Goal: Information Seeking & Learning: Learn about a topic

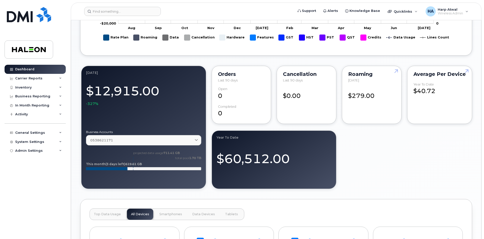
scroll to position [328, 0]
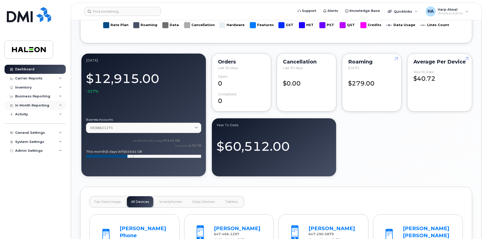
click at [60, 106] on icon at bounding box center [60, 105] width 3 height 3
click at [63, 96] on div "Business Reporting" at bounding box center [35, 96] width 61 height 9
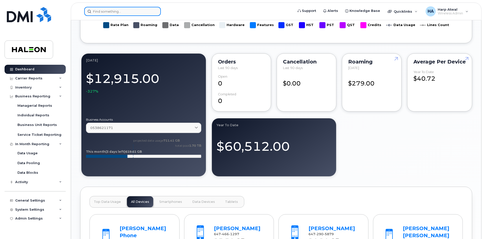
click at [137, 12] on input at bounding box center [122, 11] width 77 height 9
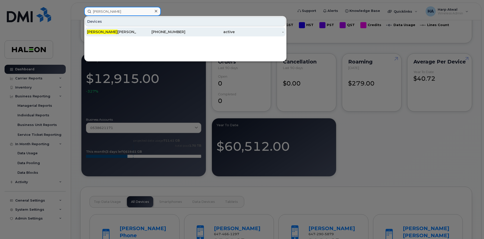
type input "sahil"
click at [112, 30] on div "Sahil Sharma" at bounding box center [111, 31] width 49 height 5
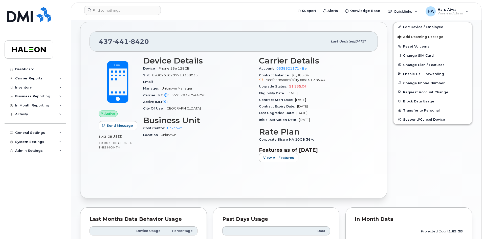
scroll to position [96, 0]
drag, startPoint x: 96, startPoint y: 137, endPoint x: 120, endPoint y: 135, distance: 24.1
click at [120, 135] on div "Active Send Message 3.42 GB  used 10.00 GB  included this month" at bounding box center [117, 111] width 44 height 116
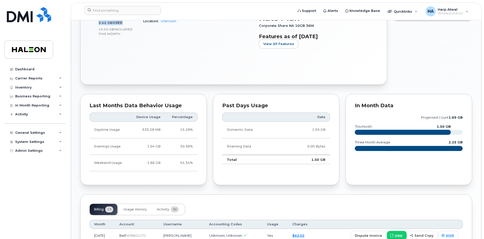
scroll to position [273, 0]
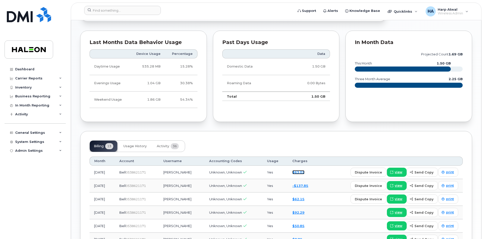
click at [298, 172] on link "$63.02" at bounding box center [298, 172] width 12 height 4
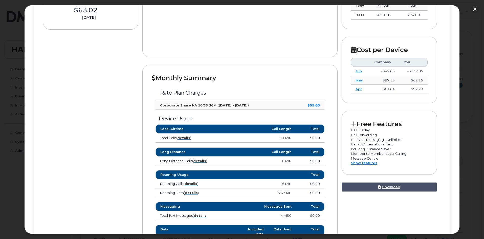
scroll to position [126, 0]
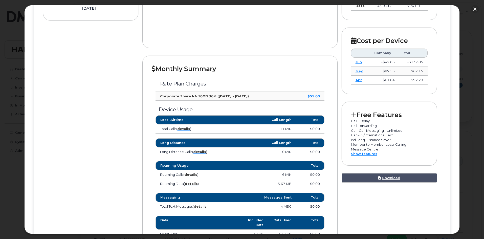
click at [330, 127] on div "Monthly Summary Rate Plan Charges Corporate Share NA 10GB 36M ([DATE] - [DATE])…" at bounding box center [239, 175] width 195 height 238
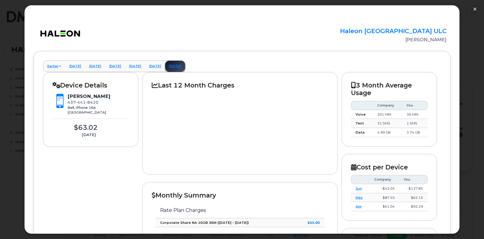
scroll to position [223, 0]
click at [168, 127] on div at bounding box center [240, 127] width 176 height 76
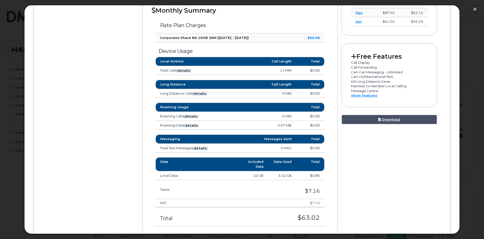
scroll to position [202, 0]
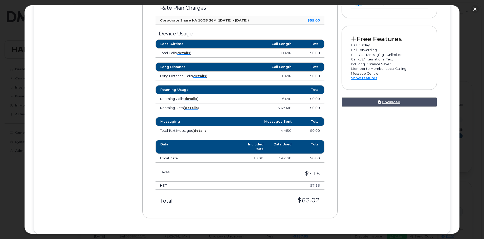
drag, startPoint x: 322, startPoint y: 201, endPoint x: 298, endPoint y: 200, distance: 24.8
click at [298, 200] on td "$63.02" at bounding box center [274, 199] width 100 height 19
click at [318, 161] on td "$0.80" at bounding box center [310, 158] width 28 height 9
drag, startPoint x: 318, startPoint y: 158, endPoint x: 303, endPoint y: 158, distance: 14.4
click at [303, 158] on td "$0.80" at bounding box center [310, 158] width 28 height 9
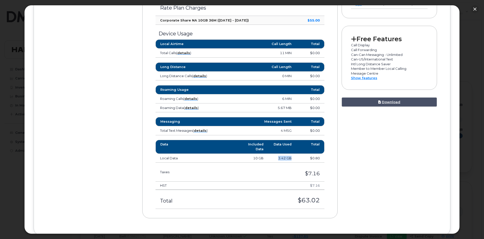
drag, startPoint x: 284, startPoint y: 158, endPoint x: 276, endPoint y: 159, distance: 7.6
click at [276, 159] on td "3.42 GB" at bounding box center [282, 158] width 28 height 9
click at [474, 60] on div at bounding box center [242, 119] width 484 height 239
click at [472, 8] on button "button" at bounding box center [474, 9] width 8 height 8
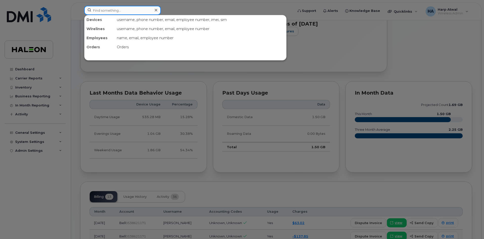
click at [151, 11] on input at bounding box center [122, 10] width 77 height 9
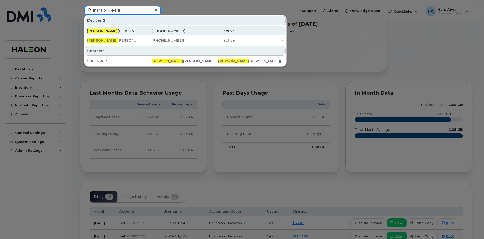
type input "julie"
click at [104, 30] on div "Julie Schlesinger" at bounding box center [111, 30] width 49 height 5
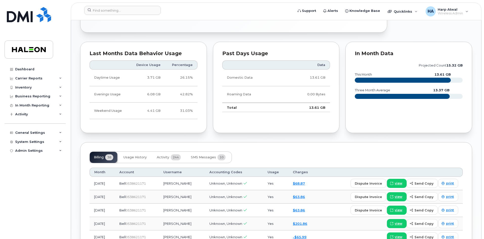
scroll to position [278, 0]
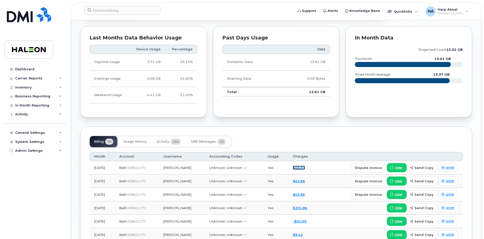
click at [305, 167] on link "$68.87" at bounding box center [299, 167] width 12 height 4
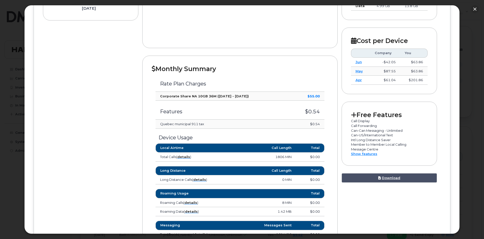
scroll to position [152, 0]
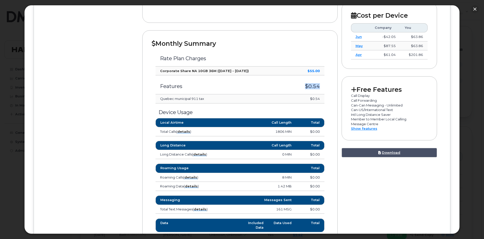
drag, startPoint x: 321, startPoint y: 87, endPoint x: 293, endPoint y: 84, distance: 27.9
click at [293, 84] on td "$0.54" at bounding box center [307, 84] width 33 height 19
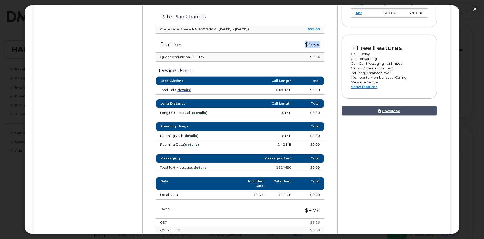
scroll to position [202, 0]
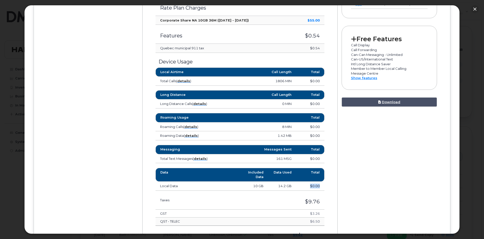
drag, startPoint x: 318, startPoint y: 187, endPoint x: 305, endPoint y: 186, distance: 12.7
click at [305, 186] on td "$0.00" at bounding box center [310, 185] width 28 height 9
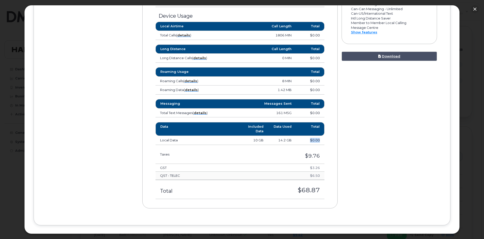
scroll to position [253, 0]
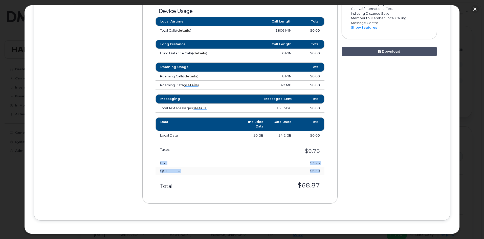
drag, startPoint x: 160, startPoint y: 162, endPoint x: 321, endPoint y: 169, distance: 160.8
click at [321, 169] on tbody "GST $3.26 QST - TELEC $6.50" at bounding box center [239, 167] width 168 height 16
click at [317, 147] on td "$9.76" at bounding box center [274, 149] width 100 height 19
drag, startPoint x: 296, startPoint y: 136, endPoint x: 276, endPoint y: 135, distance: 19.2
click at [273, 135] on tr "Local Data 10 GB 14.2 GB $0.00" at bounding box center [239, 135] width 168 height 9
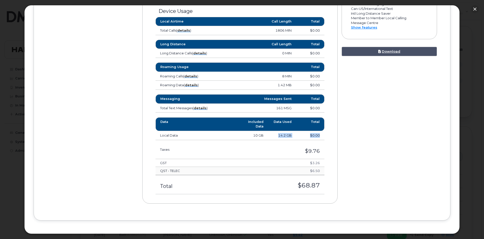
drag, startPoint x: 322, startPoint y: 137, endPoint x: 262, endPoint y: 135, distance: 60.2
click at [262, 135] on tr "Local Data 10 GB 14.2 GB $0.00" at bounding box center [239, 135] width 168 height 9
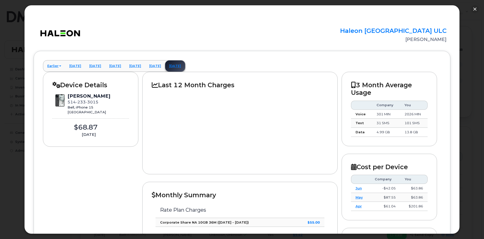
scroll to position [0, 0]
click at [165, 65] on link "June 2025" at bounding box center [155, 66] width 20 height 11
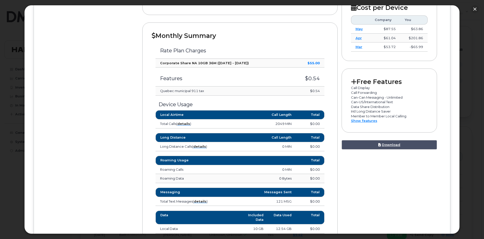
scroll to position [202, 0]
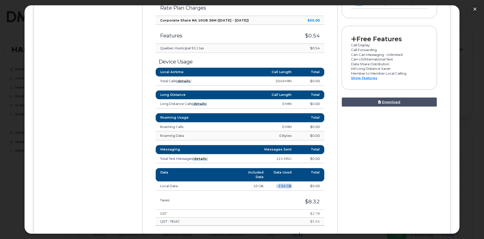
drag, startPoint x: 293, startPoint y: 187, endPoint x: 301, endPoint y: 187, distance: 8.6
click at [277, 186] on td "12.54 GB" at bounding box center [282, 185] width 28 height 9
drag, startPoint x: 307, startPoint y: 185, endPoint x: 315, endPoint y: 184, distance: 7.7
click at [315, 184] on td "$0.00" at bounding box center [310, 185] width 28 height 9
click at [477, 10] on button "button" at bounding box center [474, 9] width 8 height 8
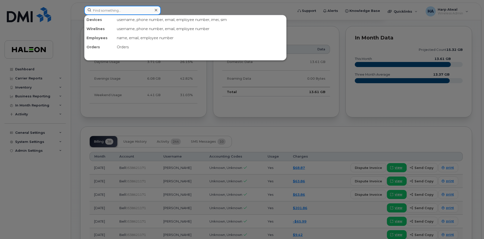
click at [145, 10] on input at bounding box center [122, 10] width 77 height 9
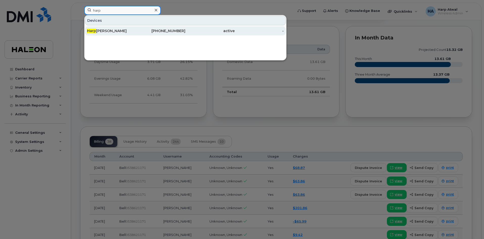
type input "harp"
click at [109, 30] on div "Harp Atwal" at bounding box center [111, 30] width 49 height 5
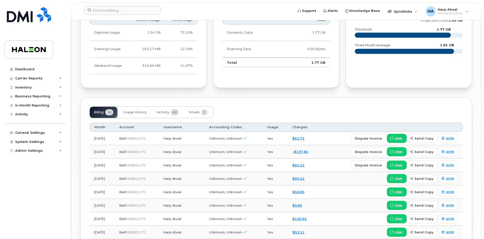
scroll to position [328, 0]
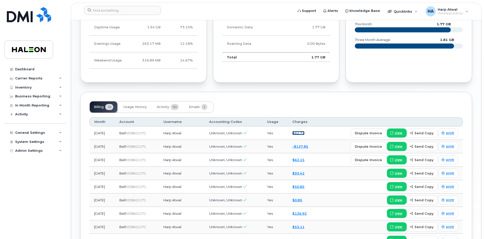
click at [303, 134] on link "$62.72" at bounding box center [298, 133] width 12 height 4
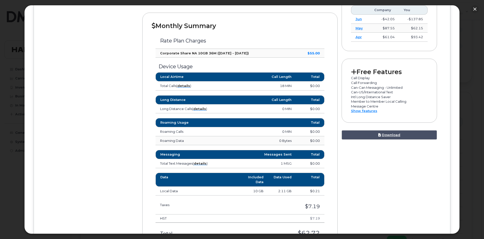
scroll to position [177, 0]
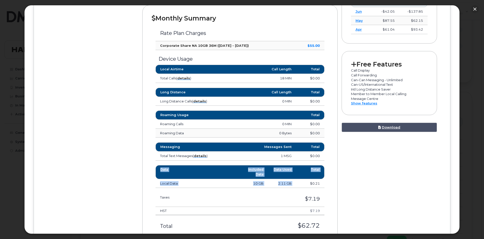
drag, startPoint x: 324, startPoint y: 184, endPoint x: 302, endPoint y: 184, distance: 21.7
click at [302, 184] on div "Data Included Data Data Used Total Local Data 10 GB 2.11 GB $0.21" at bounding box center [240, 176] width 176 height 23
click at [252, 184] on td "10 GB" at bounding box center [254, 183] width 28 height 9
drag, startPoint x: 321, startPoint y: 184, endPoint x: 166, endPoint y: 168, distance: 155.9
click at [166, 168] on table "Data Included Data Data Used Total Local Data 10 GB 2.11 GB $0.21" at bounding box center [239, 176] width 168 height 23
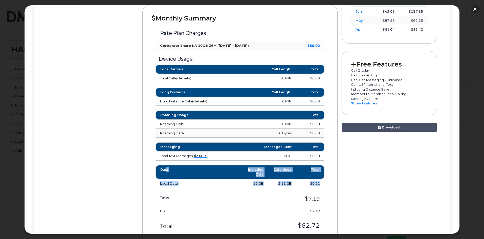
click at [476, 10] on button "button" at bounding box center [474, 9] width 8 height 8
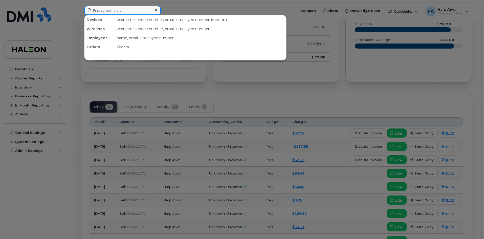
click at [144, 11] on input at bounding box center [122, 10] width 77 height 9
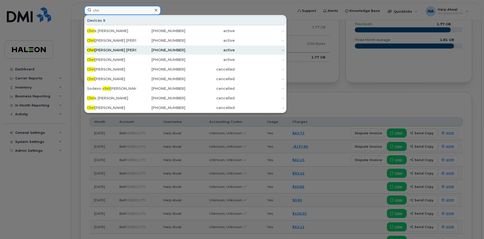
type input "chri"
click at [110, 49] on div "Chri stine Jakovcic" at bounding box center [111, 49] width 49 height 5
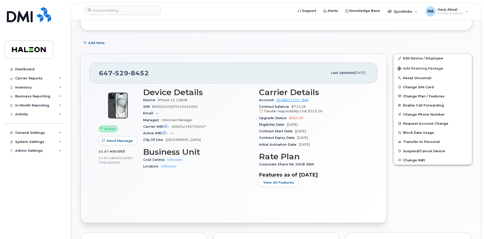
scroll to position [76, 0]
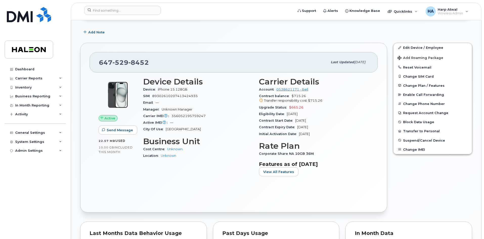
drag, startPoint x: 99, startPoint y: 140, endPoint x: 131, endPoint y: 142, distance: 32.6
click at [131, 142] on div "22.57 MB  used" at bounding box center [118, 140] width 38 height 5
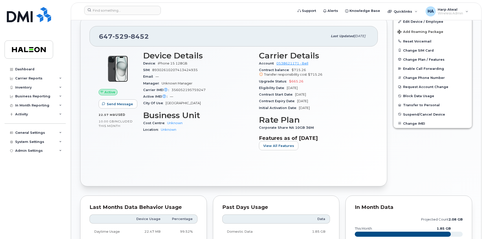
scroll to position [101, 0]
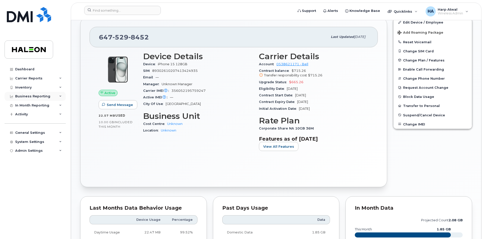
click at [62, 98] on div "Business Reporting" at bounding box center [35, 96] width 61 height 9
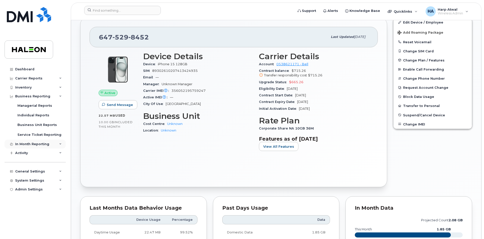
click at [61, 142] on div "In Month Reporting" at bounding box center [35, 143] width 61 height 9
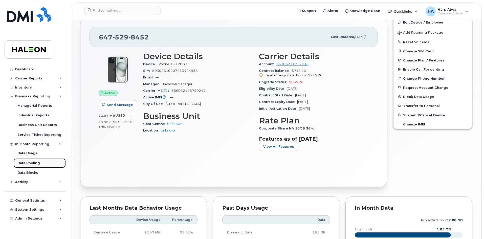
click at [39, 164] on div "Data Pooling" at bounding box center [28, 163] width 22 height 5
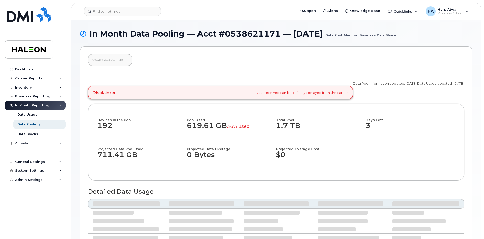
click at [127, 61] on link "0538621171 - Bell" at bounding box center [110, 59] width 44 height 11
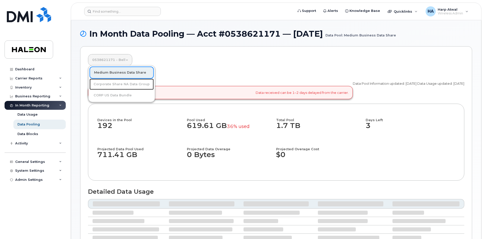
click at [106, 84] on link "Corporate Share NA Data Group" at bounding box center [121, 84] width 64 height 11
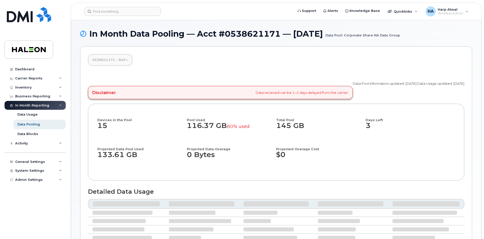
click at [216, 78] on div "Data Pool Information updated: 2025-08-18 Data Usage updated: 2025-08-19 Discla…" at bounding box center [276, 203] width 376 height 256
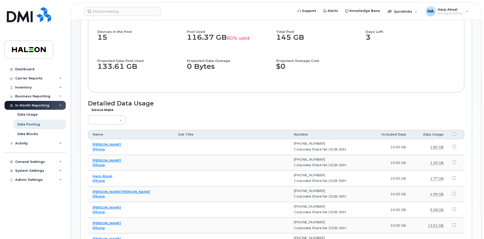
scroll to position [101, 0]
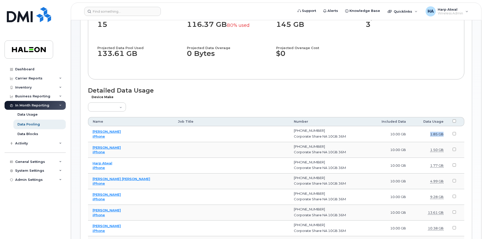
drag, startPoint x: 425, startPoint y: 134, endPoint x: 439, endPoint y: 134, distance: 14.2
click at [439, 134] on td "1.85 GB" at bounding box center [429, 134] width 38 height 16
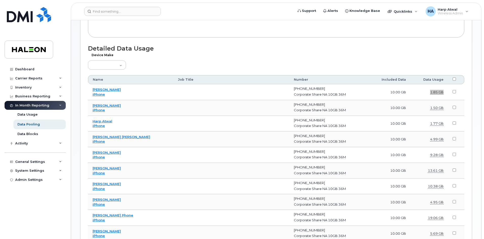
scroll to position [152, 0]
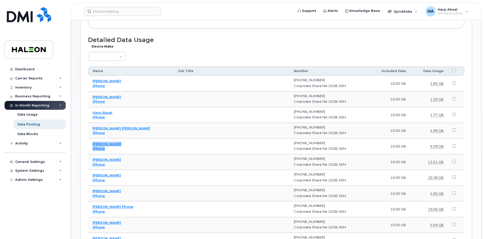
drag, startPoint x: 113, startPoint y: 149, endPoint x: 92, endPoint y: 144, distance: 21.6
click at [92, 144] on td "Bill Davidson iPhone" at bounding box center [130, 146] width 85 height 16
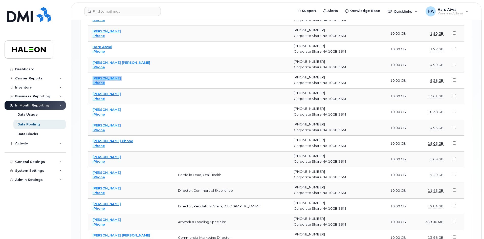
scroll to position [227, 0]
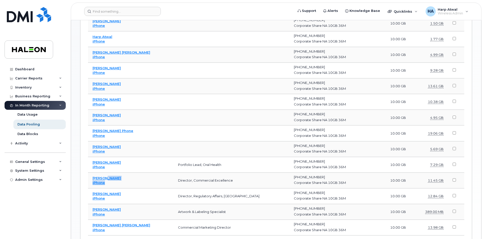
drag, startPoint x: 115, startPoint y: 183, endPoint x: 104, endPoint y: 180, distance: 11.8
click at [104, 180] on td "Nicolina Gravina iPhone" at bounding box center [130, 181] width 85 height 16
drag, startPoint x: 108, startPoint y: 169, endPoint x: 91, endPoint y: 165, distance: 17.6
click at [91, 165] on td "Mike Hotson iPhone" at bounding box center [130, 165] width 85 height 16
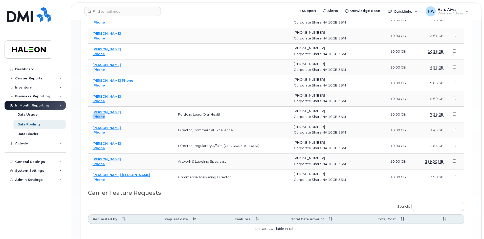
scroll to position [278, 0]
drag, startPoint x: 109, startPoint y: 165, endPoint x: 90, endPoint y: 157, distance: 20.5
click at [90, 157] on td "Kim Varey iPhone" at bounding box center [130, 161] width 85 height 16
drag, startPoint x: 276, startPoint y: 85, endPoint x: 347, endPoint y: 82, distance: 71.0
click at [347, 82] on td "416-277-8629 Corporate Share NA 10GB 36M" at bounding box center [328, 83] width 78 height 16
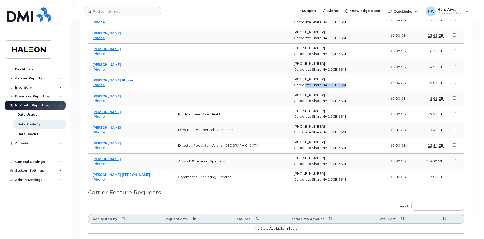
click at [346, 82] on td "416-277-8629 Corporate Share NA 10GB 36M" at bounding box center [328, 83] width 78 height 16
click at [294, 85] on div "Corporate Share NA 10GB 36M" at bounding box center [328, 85] width 69 height 5
drag, startPoint x: 264, startPoint y: 80, endPoint x: 444, endPoint y: 85, distance: 180.7
click at [444, 91] on tr "Sarey Wulf Phone iPhone 416-277-8629 Corporate Share NA 10GB 36M 10.00 GB 19.06…" at bounding box center [276, 99] width 376 height 16
click at [114, 80] on link "[PERSON_NAME] Phone" at bounding box center [112, 80] width 41 height 4
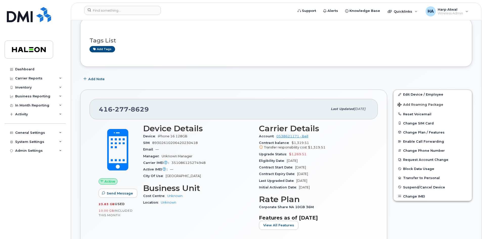
scroll to position [51, 0]
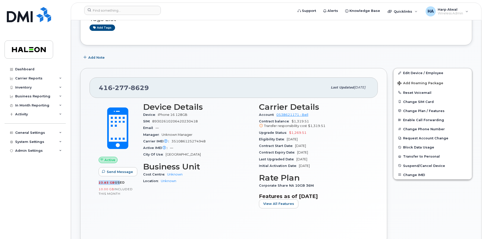
drag, startPoint x: 96, startPoint y: 184, endPoint x: 117, endPoint y: 182, distance: 20.8
click at [117, 182] on div "Active Send Message 23.83 GB  used 10.00 GB  included this month" at bounding box center [117, 157] width 44 height 116
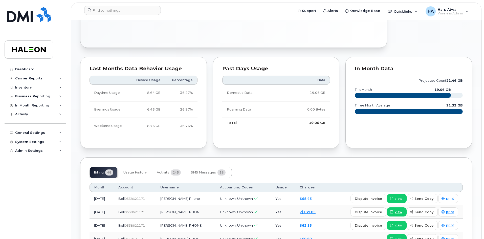
scroll to position [278, 0]
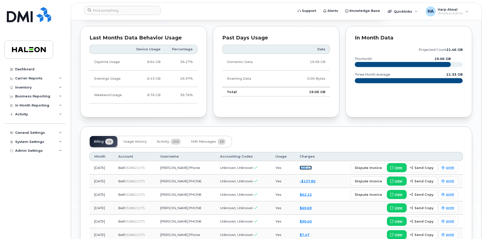
click at [311, 167] on link "$68.43" at bounding box center [305, 167] width 12 height 4
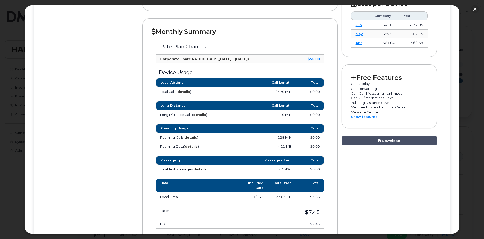
scroll to position [177, 0]
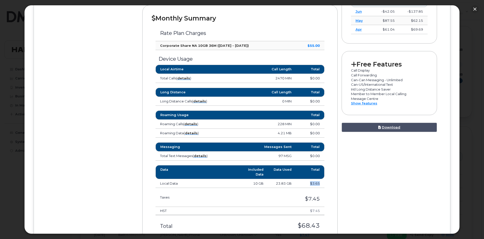
drag, startPoint x: 318, startPoint y: 183, endPoint x: 306, endPoint y: 183, distance: 11.9
click at [306, 183] on td "$3.65" at bounding box center [310, 183] width 28 height 9
drag, startPoint x: 290, startPoint y: 183, endPoint x: 268, endPoint y: 184, distance: 22.2
click at [268, 184] on td "23.83 GB" at bounding box center [282, 183] width 28 height 9
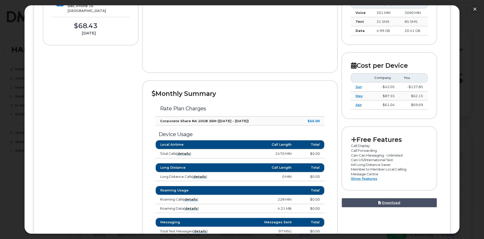
scroll to position [101, 0]
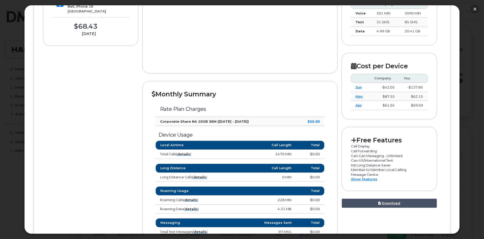
click at [475, 9] on button "button" at bounding box center [474, 9] width 8 height 8
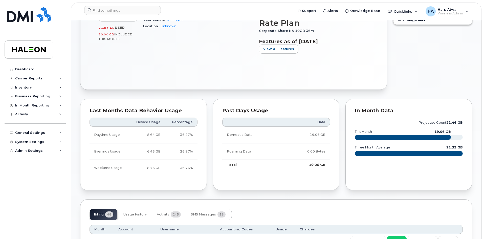
scroll to position [202, 0]
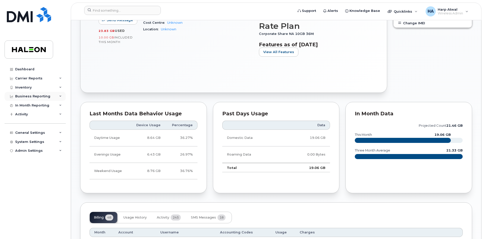
click at [35, 98] on div "Business Reporting" at bounding box center [35, 96] width 61 height 9
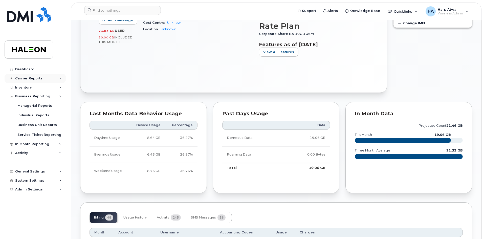
click at [33, 79] on div "Carrier Reports" at bounding box center [28, 78] width 27 height 4
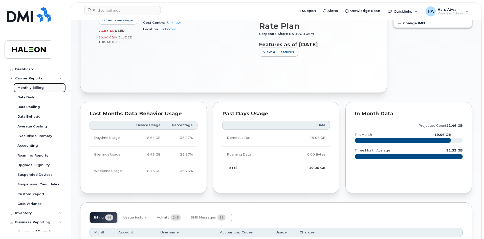
click at [34, 87] on div "Monthly Billing" at bounding box center [30, 87] width 26 height 5
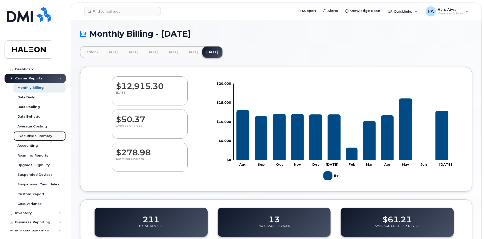
click at [38, 137] on div "Executive Summary" at bounding box center [34, 136] width 35 height 5
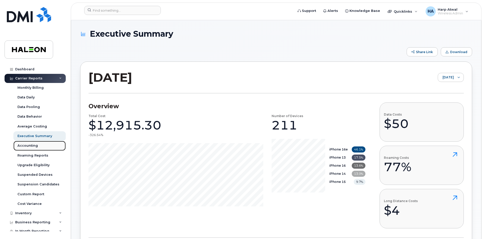
click at [36, 145] on div "Accounting" at bounding box center [27, 145] width 20 height 5
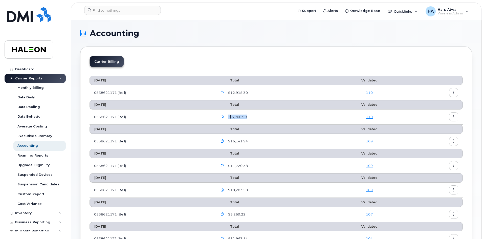
drag, startPoint x: 229, startPoint y: 118, endPoint x: 257, endPoint y: 120, distance: 28.1
click at [257, 120] on div "-$5,700.99" at bounding box center [272, 116] width 109 height 9
click at [261, 115] on div "-$5,700.99" at bounding box center [272, 116] width 109 height 9
click at [34, 115] on div "Data Behavior" at bounding box center [29, 116] width 25 height 5
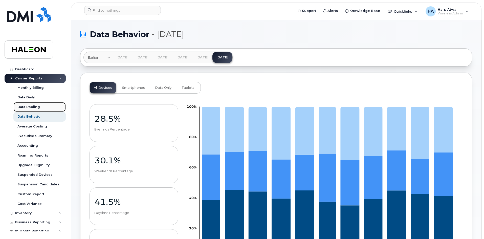
click at [32, 107] on div "Data Pooling" at bounding box center [28, 107] width 22 height 5
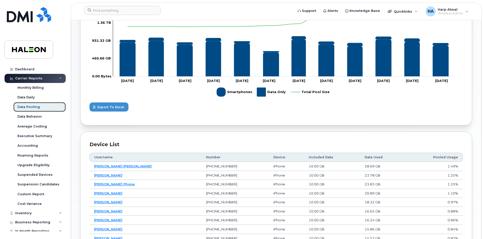
scroll to position [227, 0]
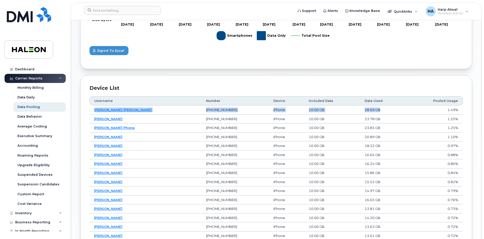
drag, startPoint x: 375, startPoint y: 109, endPoint x: 96, endPoint y: 109, distance: 278.9
click at [96, 114] on tr "Syed Zeeshan Shams 416-985-3443 iPhone 10.00 GB 28.69 GB 1.49%" at bounding box center [275, 118] width 373 height 9
click at [269, 144] on td "iPhone" at bounding box center [286, 145] width 35 height 9
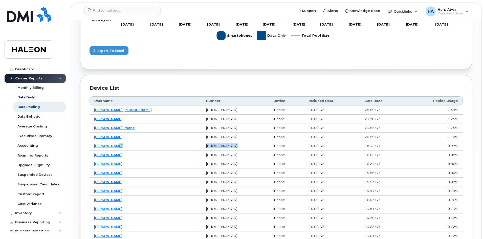
drag, startPoint x: 117, startPoint y: 143, endPoint x: 255, endPoint y: 147, distance: 138.2
click at [255, 150] on tr "Cyril Wembe 514-772-9652 iPhone 10.00 GB 18.32 GB 0.97%" at bounding box center [275, 154] width 373 height 9
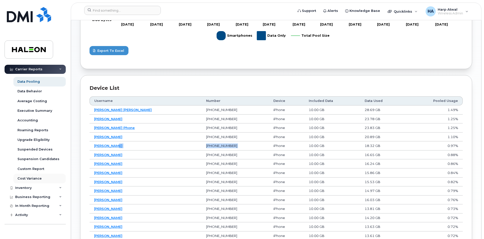
scroll to position [50, 0]
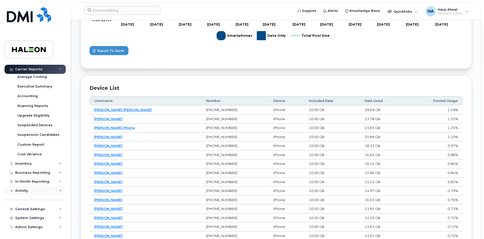
click at [43, 190] on div "Activity" at bounding box center [35, 190] width 61 height 9
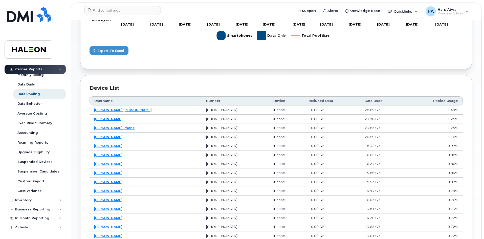
scroll to position [11, 0]
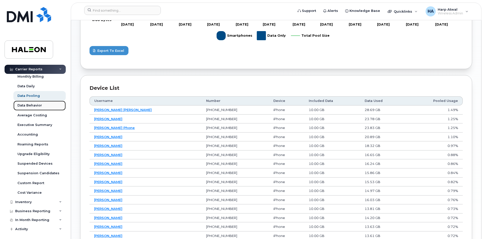
click at [33, 106] on div "Data Behavior" at bounding box center [29, 105] width 25 height 5
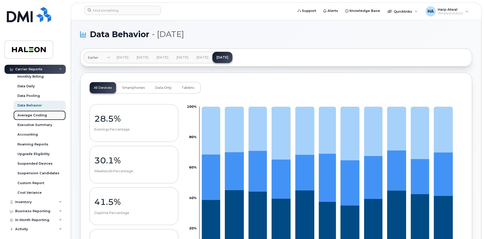
click at [31, 115] on div "Average Costing" at bounding box center [32, 115] width 30 height 5
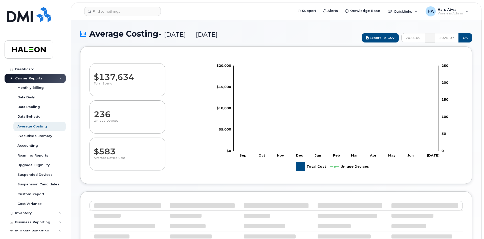
select select "100"
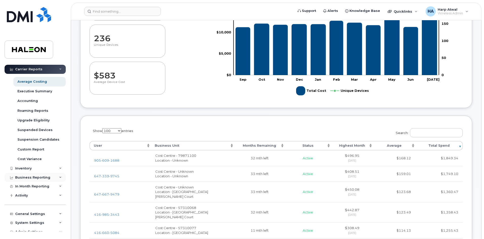
scroll to position [50, 0]
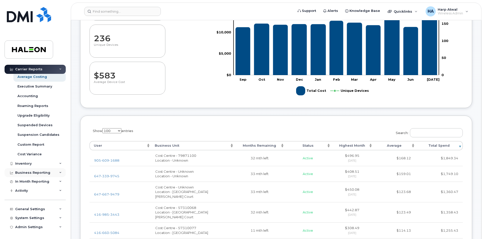
click at [55, 173] on div "Business Reporting" at bounding box center [35, 172] width 61 height 9
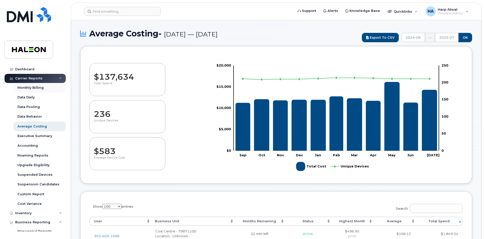
scroll to position [0, 0]
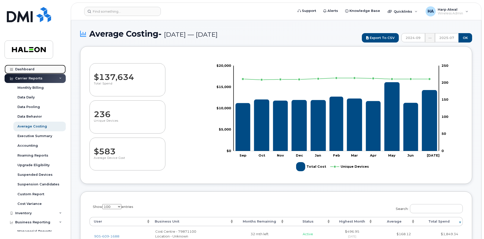
click at [29, 71] on div "Dashboard" at bounding box center [24, 69] width 19 height 4
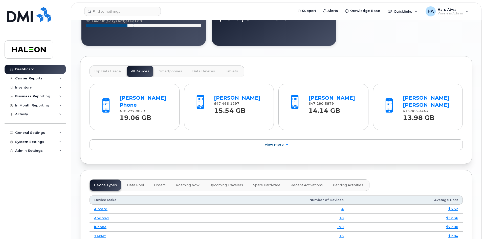
scroll to position [480, 0]
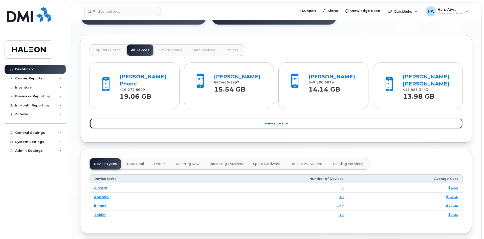
click at [278, 122] on span "View More" at bounding box center [274, 123] width 19 height 4
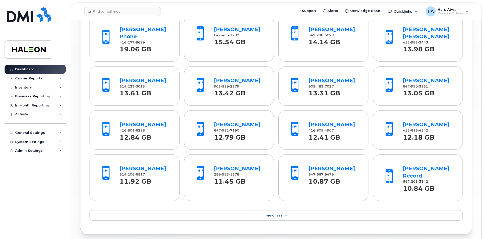
scroll to position [505, 0]
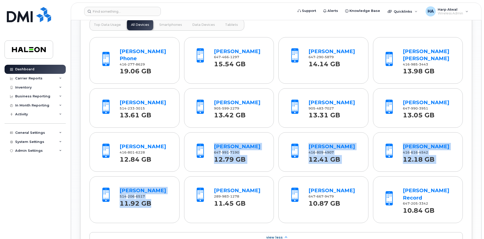
drag, startPoint x: 270, startPoint y: 164, endPoint x: 174, endPoint y: 170, distance: 96.4
click at [174, 170] on div "[PERSON_NAME] Phone 416 277 8629 19.06 GB [PERSON_NAME] 647 466 1297 15.54 GB […" at bounding box center [275, 129] width 373 height 188
click at [180, 173] on div "[PERSON_NAME] Phone 416 277 8629 19.06 GB [PERSON_NAME] 647 466 1297 15.54 GB […" at bounding box center [275, 129] width 373 height 188
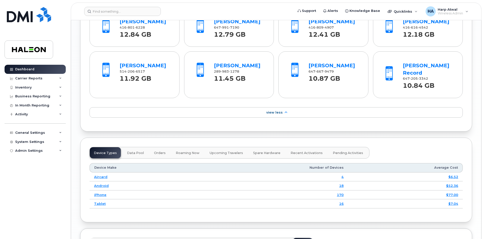
scroll to position [632, 0]
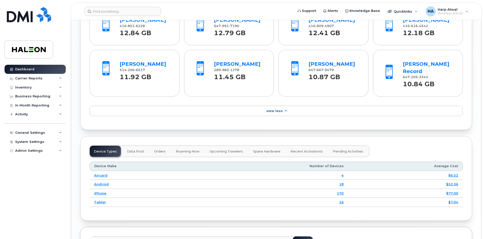
click at [130, 149] on span "Data Pool" at bounding box center [135, 151] width 17 height 4
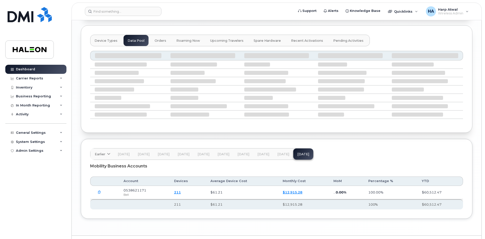
scroll to position [747, 0]
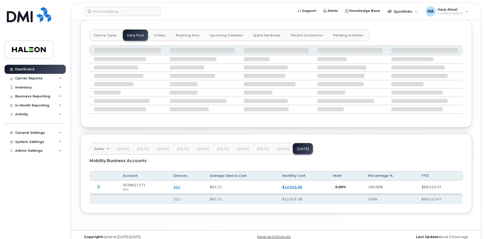
click at [298, 185] on link "$12,915.28" at bounding box center [292, 187] width 20 height 4
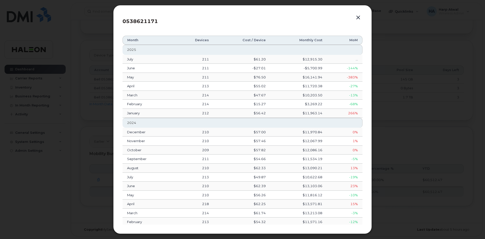
scroll to position [720, 0]
drag, startPoint x: 301, startPoint y: 177, endPoint x: 324, endPoint y: 176, distance: 23.0
click at [324, 176] on td "$10,622.68" at bounding box center [298, 177] width 57 height 9
click at [305, 103] on td "$3,269.22" at bounding box center [298, 104] width 57 height 9
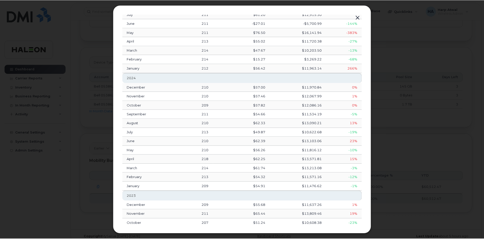
scroll to position [0, 0]
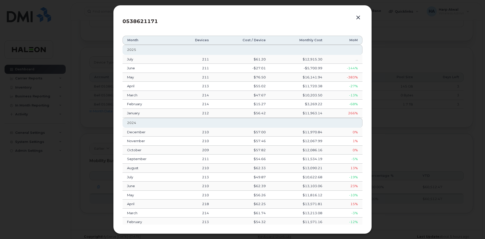
click at [388, 93] on div at bounding box center [242, 119] width 485 height 239
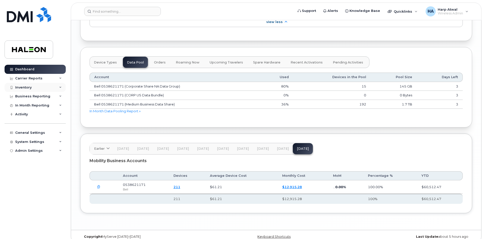
click at [62, 86] on div "Inventory" at bounding box center [35, 87] width 61 height 9
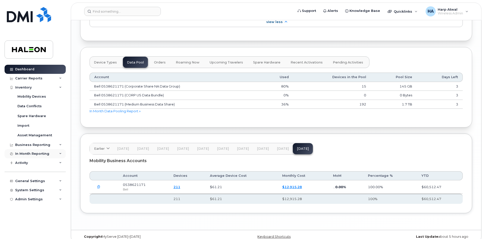
click at [59, 154] on icon at bounding box center [60, 153] width 3 height 3
click at [61, 145] on div "Business Reporting" at bounding box center [35, 144] width 61 height 9
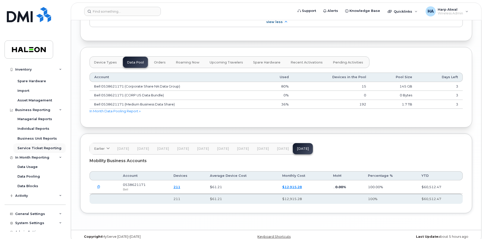
scroll to position [40, 0]
